Goal: Transaction & Acquisition: Book appointment/travel/reservation

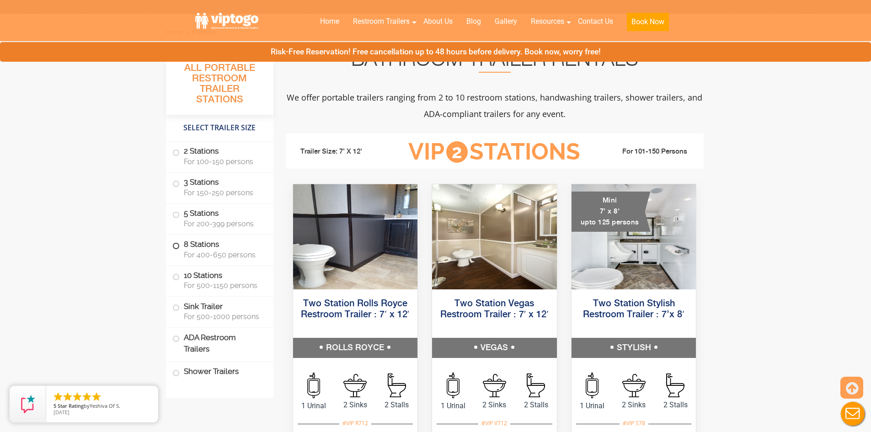
click at [216, 248] on label "8 Stations For 400-650 persons" at bounding box center [219, 249] width 95 height 28
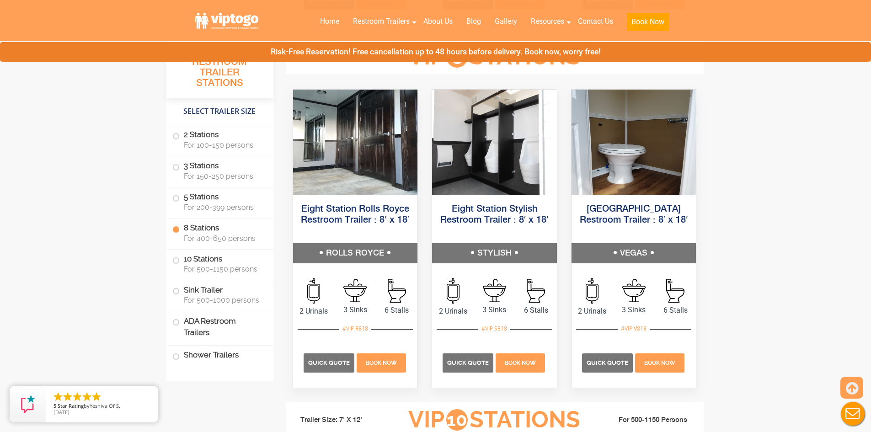
scroll to position [1746, 0]
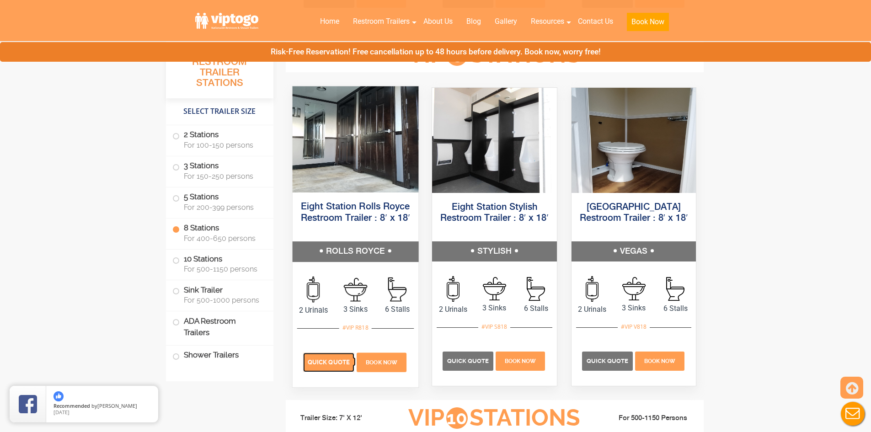
click at [345, 360] on span "Quick Quote" at bounding box center [329, 361] width 42 height 7
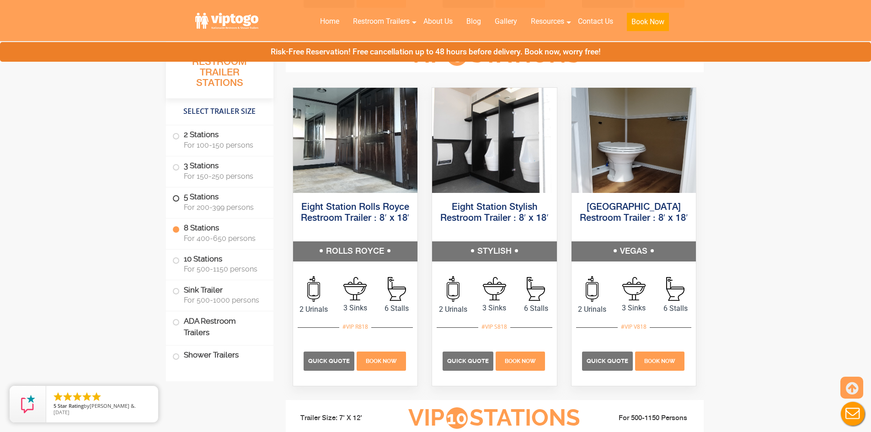
click at [191, 207] on span "For 200-399 persons" at bounding box center [223, 207] width 79 height 9
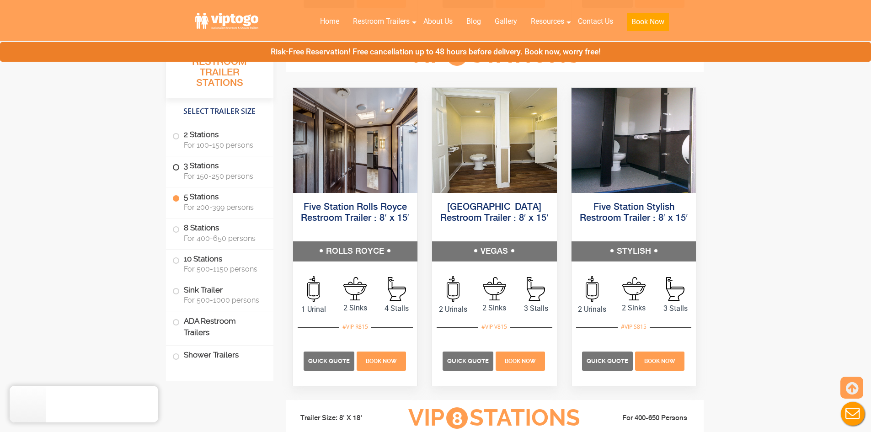
click at [197, 181] on label "3 Stations For 150-250 persons" at bounding box center [219, 170] width 95 height 28
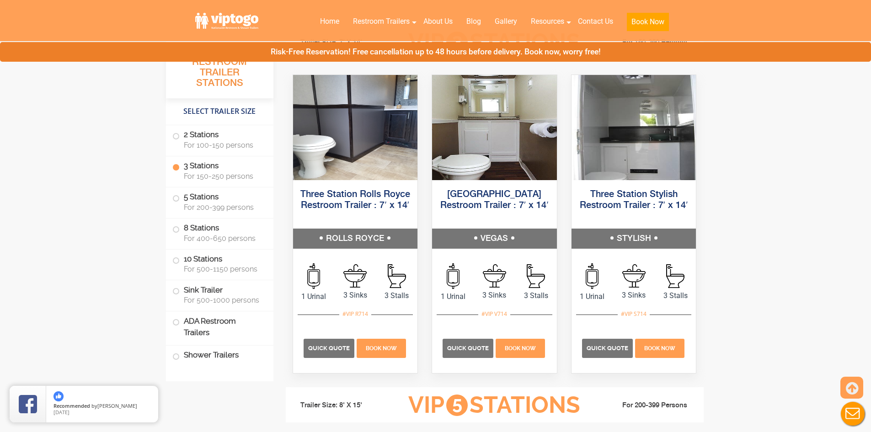
scroll to position [1020, 0]
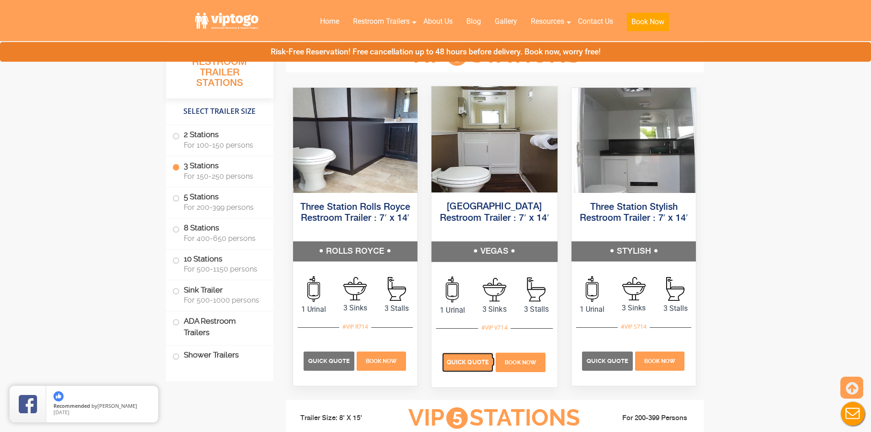
click at [477, 359] on span "Quick Quote" at bounding box center [468, 361] width 42 height 7
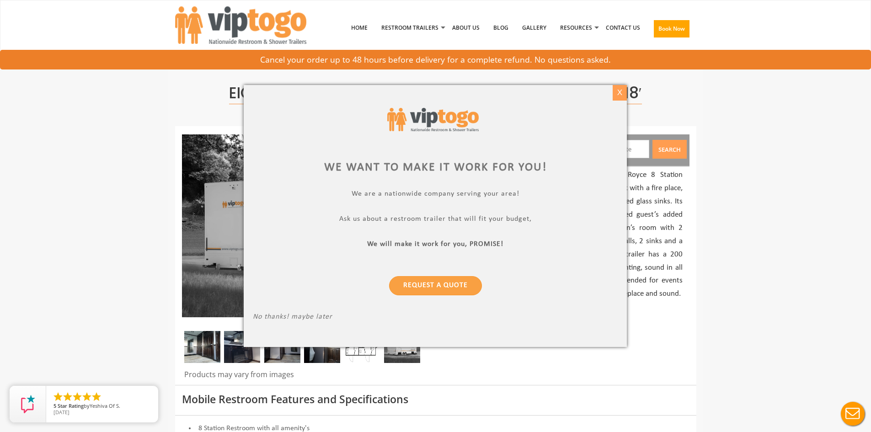
click at [626, 95] on div "X" at bounding box center [619, 93] width 14 height 16
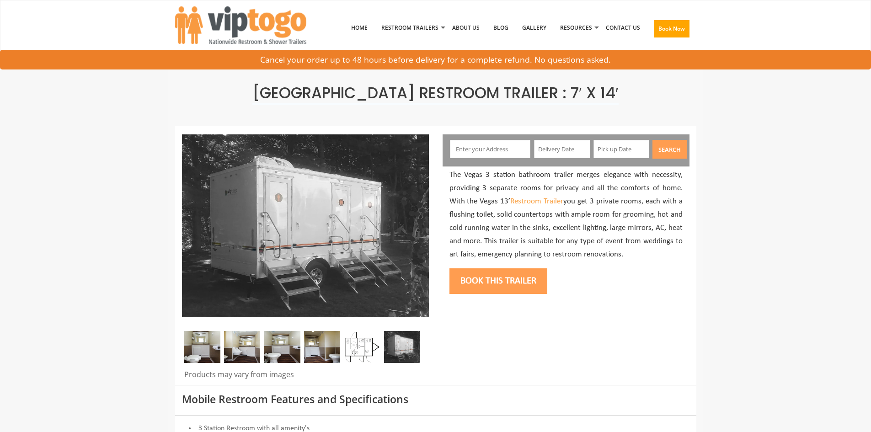
click at [491, 142] on input "text" at bounding box center [490, 149] width 80 height 18
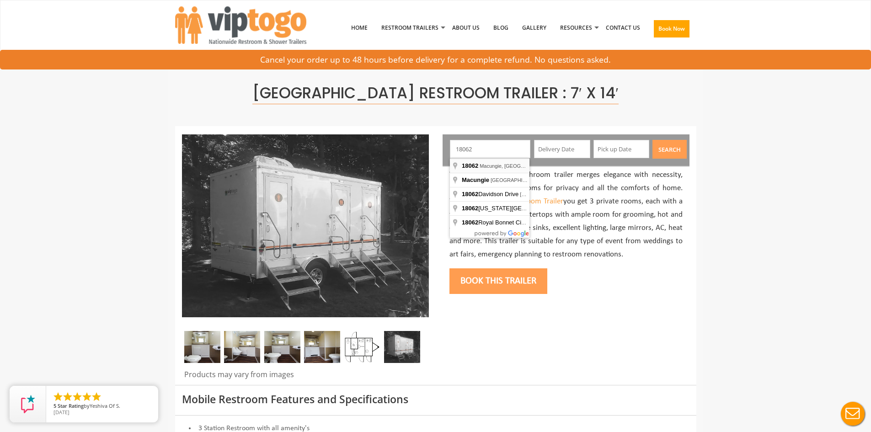
type input "Macungie, PA 18062, USA"
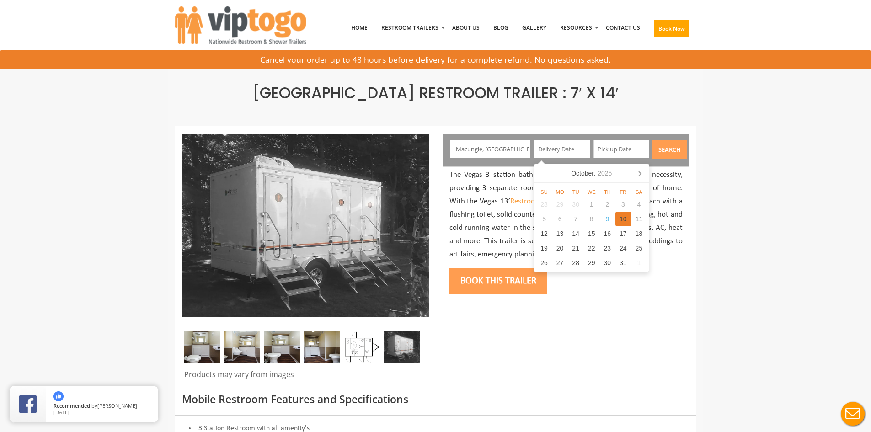
click at [625, 220] on div "10" at bounding box center [623, 219] width 16 height 15
type input "10/10/2025"
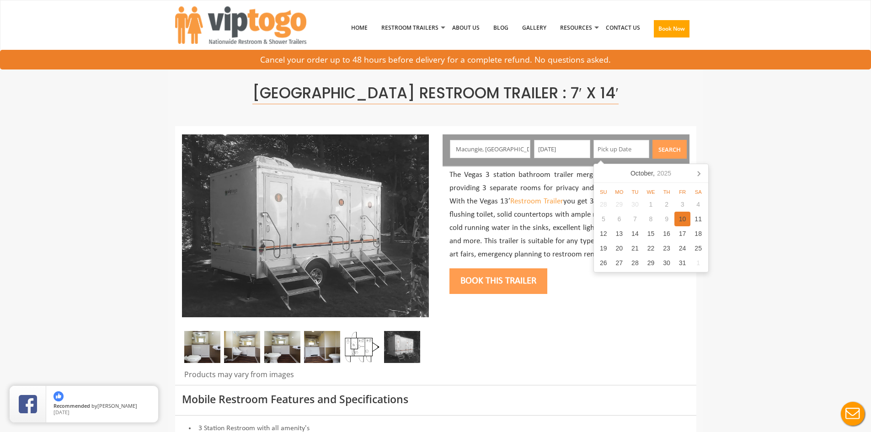
click at [677, 218] on div "10" at bounding box center [682, 219] width 16 height 15
type input "10/10/2025"
click at [680, 161] on div "Search" at bounding box center [668, 151] width 41 height 23
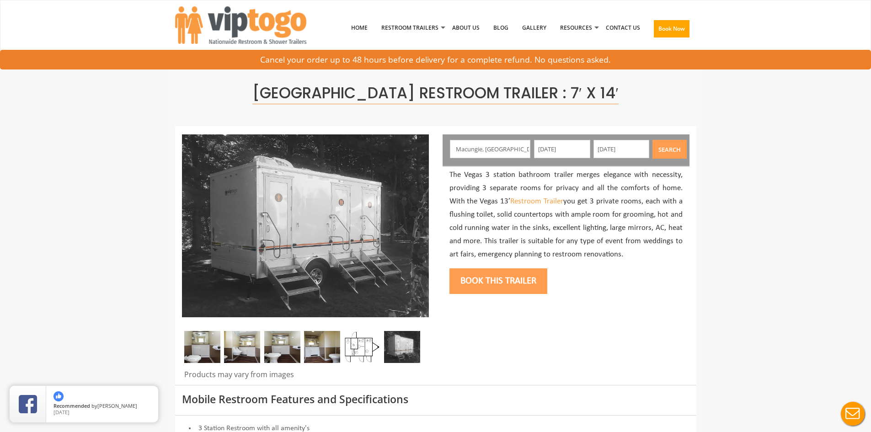
click at [680, 154] on button "Search" at bounding box center [669, 149] width 34 height 19
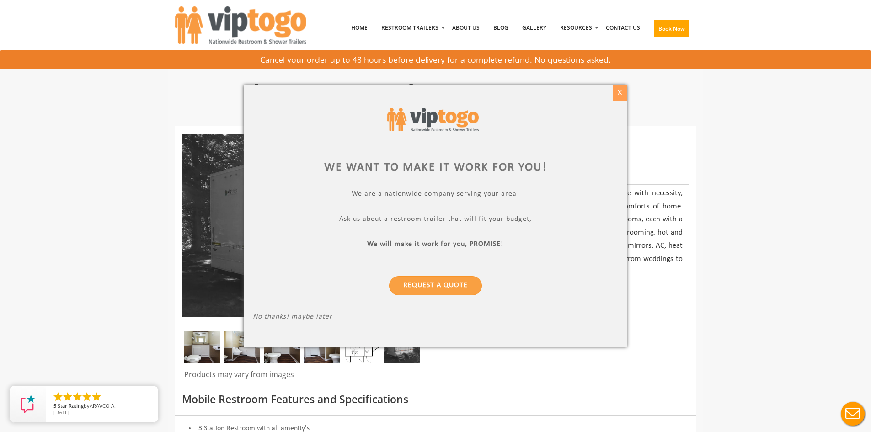
click at [622, 95] on div "X" at bounding box center [619, 93] width 14 height 16
